Goal: Task Accomplishment & Management: Manage account settings

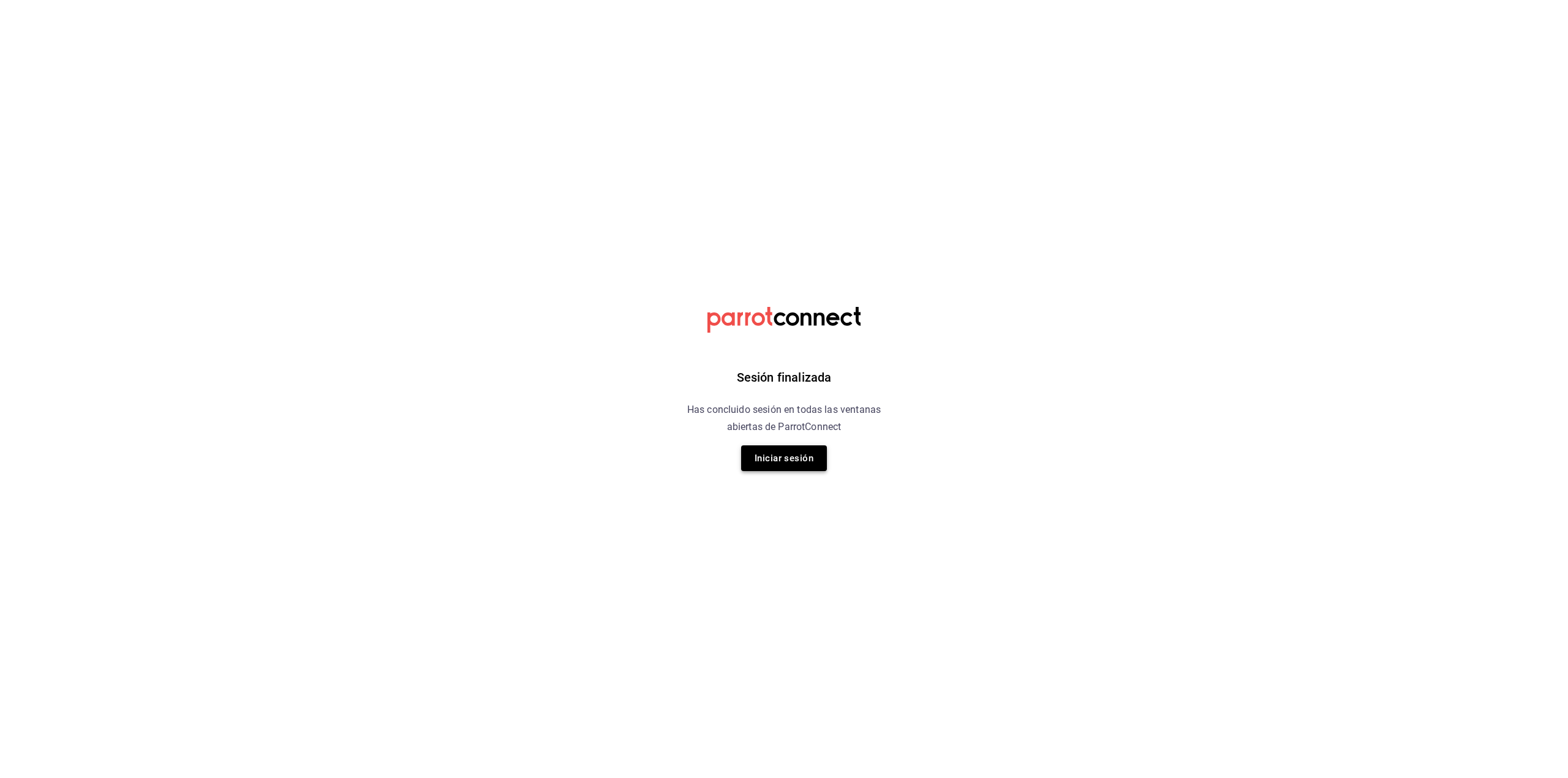
click at [812, 455] on button "Iniciar sesión" at bounding box center [783, 458] width 86 height 26
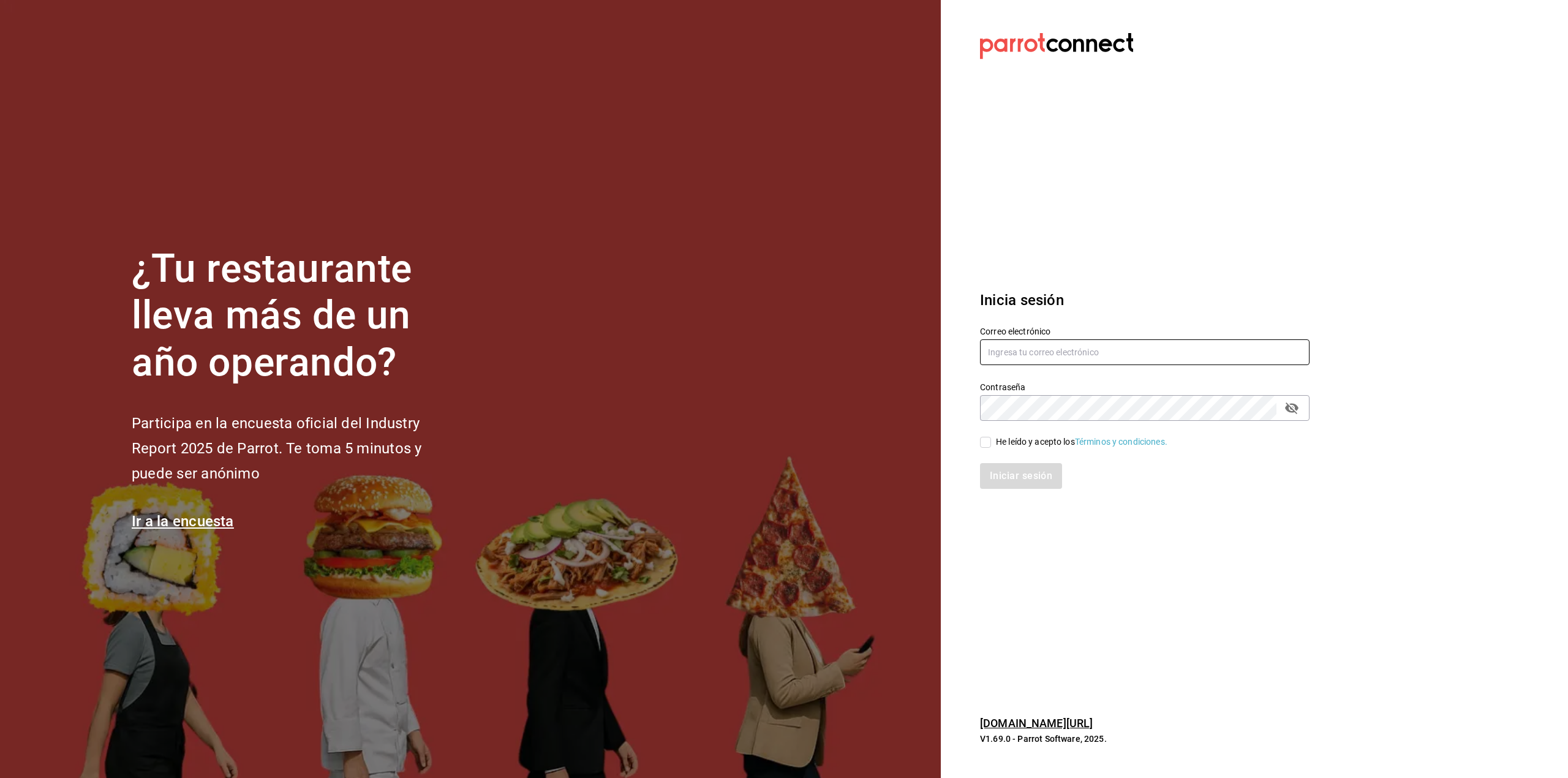
click at [1110, 353] on input "text" at bounding box center [1145, 352] width 330 height 26
type input "[EMAIL_ADDRESS][DOMAIN_NAME]"
click at [1043, 419] on div "Correo electrónico [EMAIL_ADDRESS][DOMAIN_NAME] Contraseña Contraseña He leído …" at bounding box center [1137, 400] width 344 height 178
drag, startPoint x: 1294, startPoint y: 412, endPoint x: 1290, endPoint y: 421, distance: 9.8
click at [1290, 421] on div "Correo electrónico [EMAIL_ADDRESS][DOMAIN_NAME] Contraseña Contraseña He leído …" at bounding box center [1137, 400] width 344 height 178
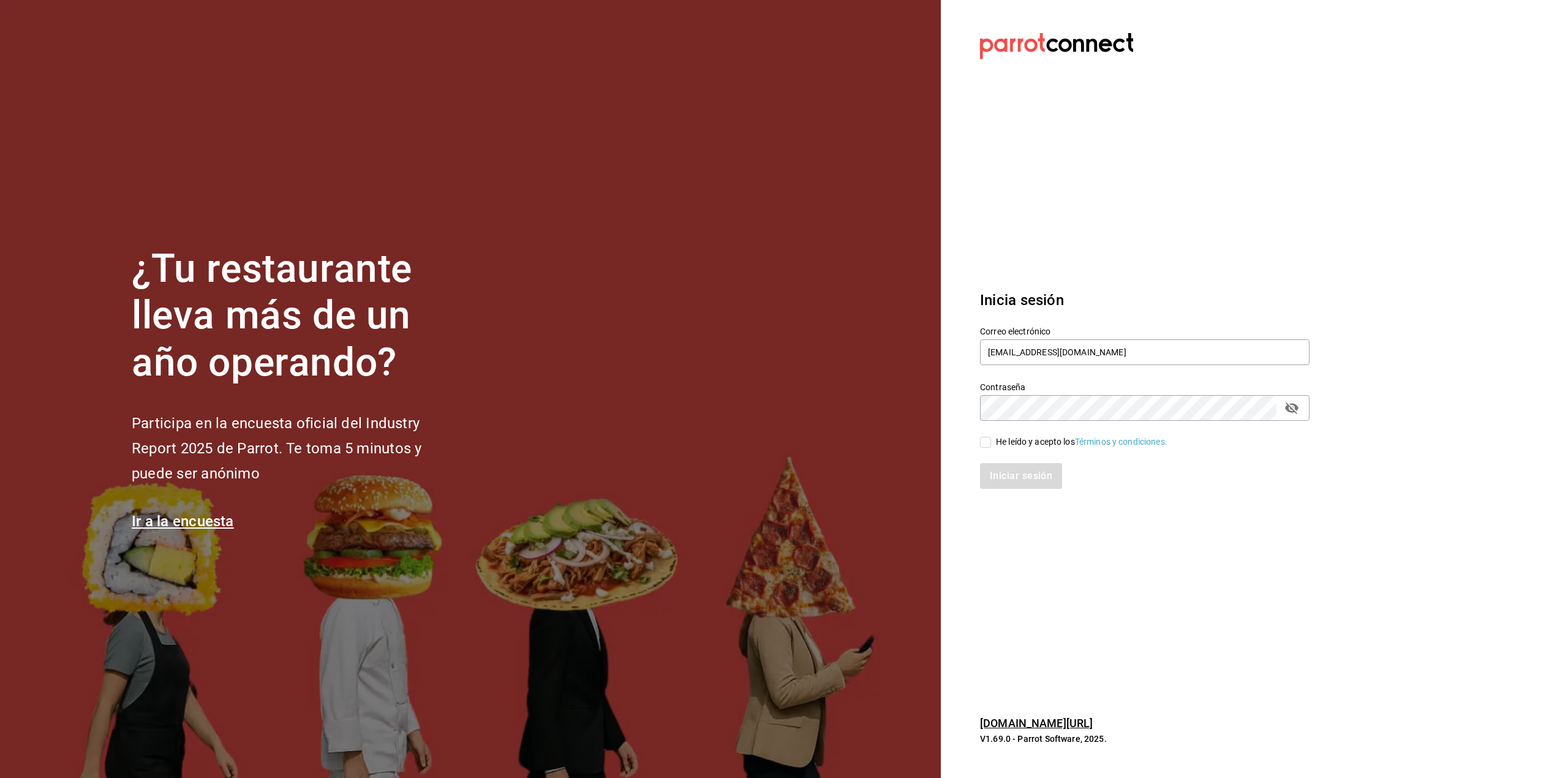
click at [1291, 412] on icon "passwordField" at bounding box center [1291, 408] width 13 height 12
click at [1162, 420] on div "Contraseña" at bounding box center [1145, 407] width 330 height 26
click at [1049, 440] on div "He leído y acepto los Términos y condiciones." at bounding box center [1082, 442] width 172 height 13
click at [991, 440] on input "He leído y acepto los Términos y condiciones." at bounding box center [986, 443] width 11 height 11
checkbox input "true"
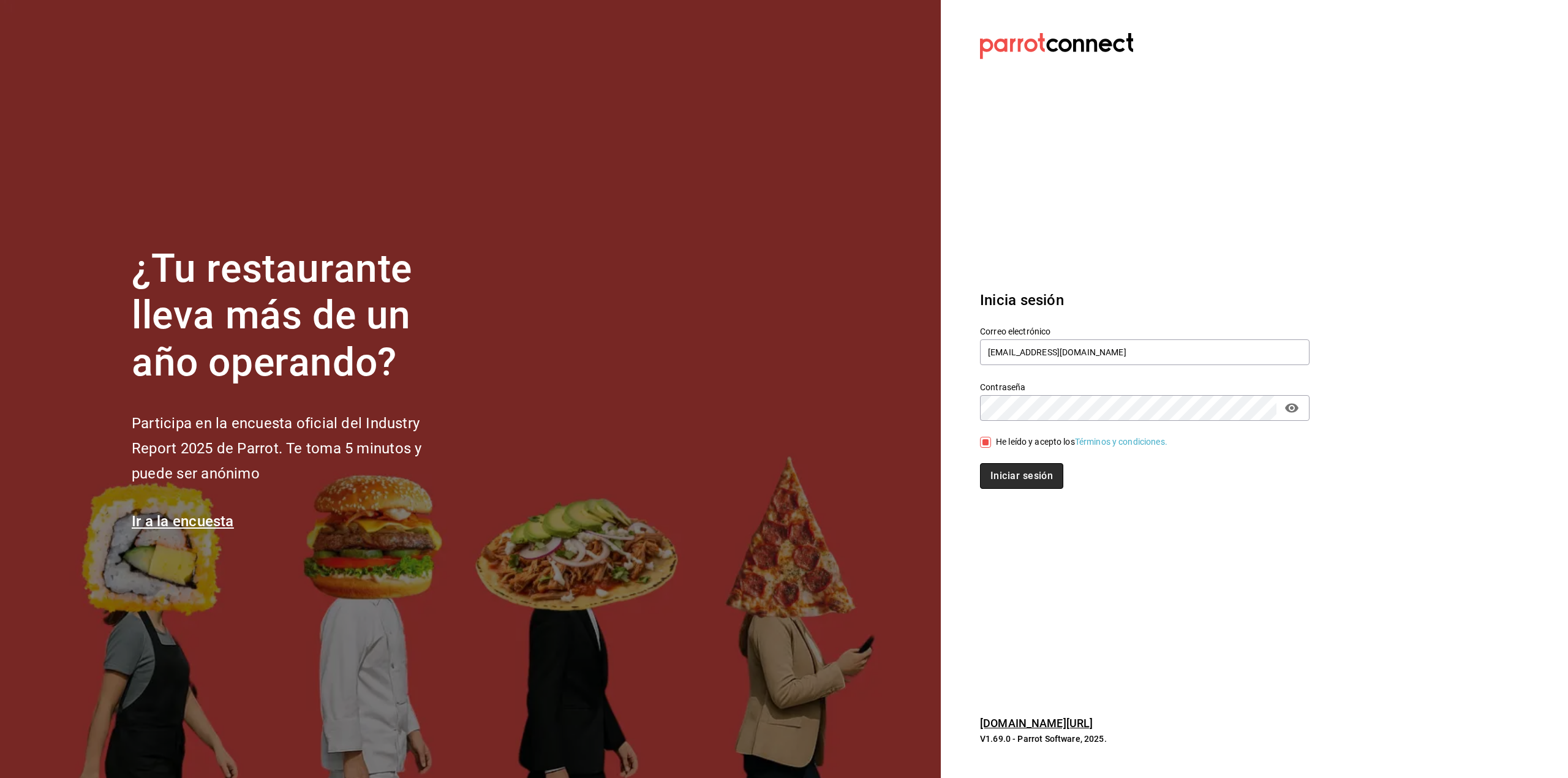
click at [1025, 486] on button "Iniciar sesión" at bounding box center [1022, 476] width 83 height 26
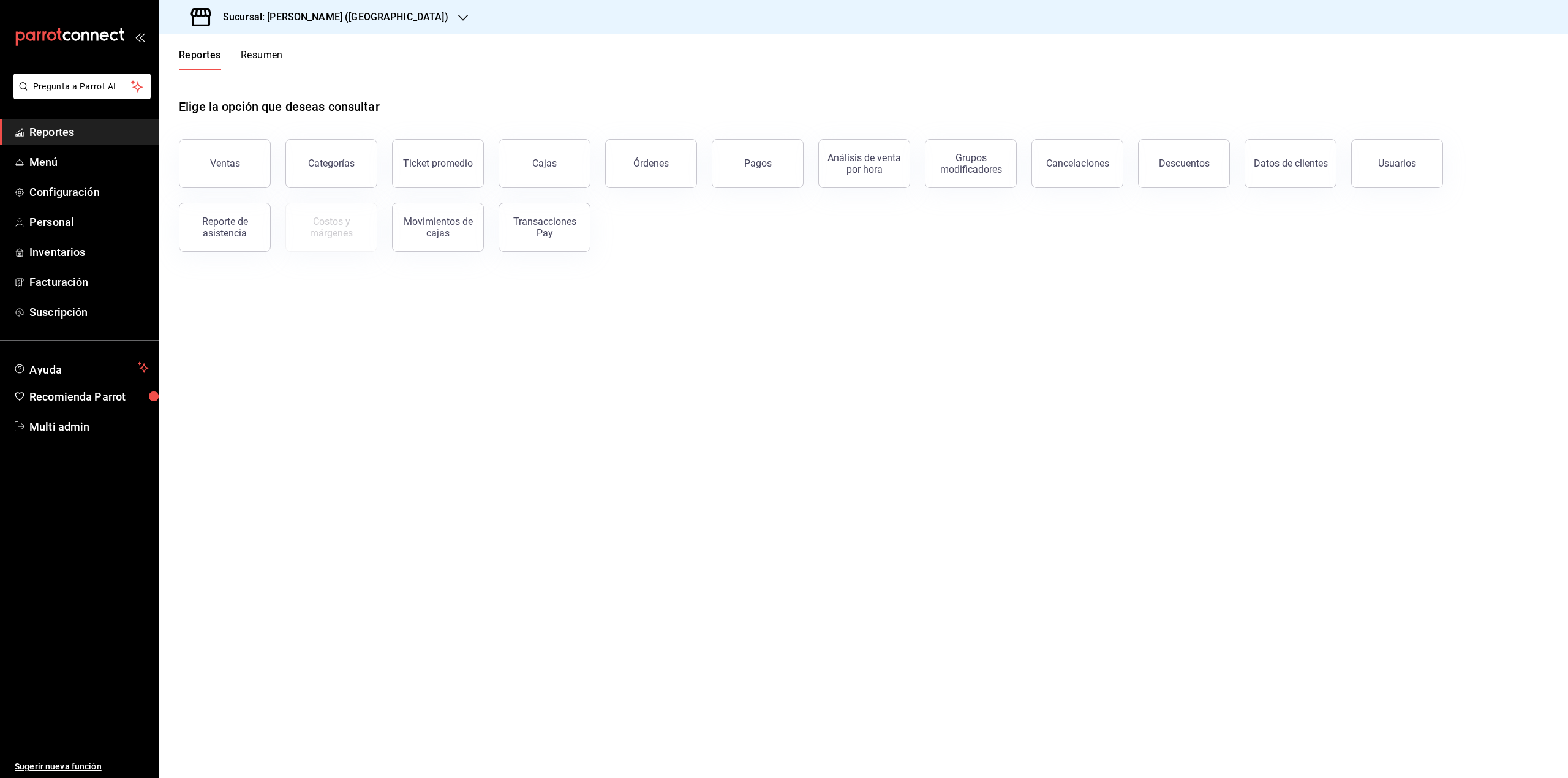
click at [361, 28] on div "Sucursal: Adamanta Gonzalitos (NL)" at bounding box center [321, 17] width 304 height 34
click at [250, 74] on div "Adamanta (Satelite)" at bounding box center [251, 80] width 164 height 13
